Goal: Browse casually: Explore the website without a specific task or goal

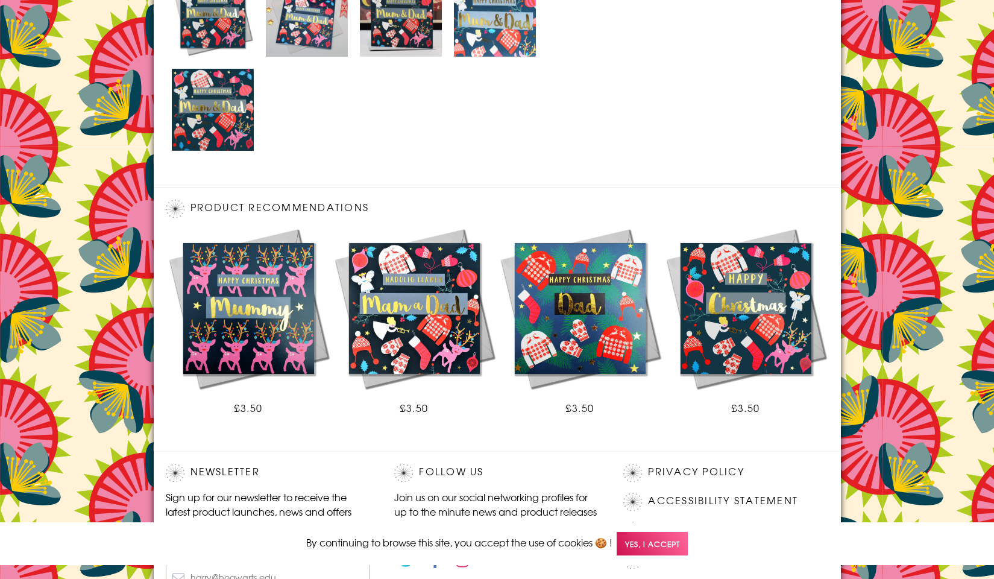
scroll to position [759, 0]
